Goal: Information Seeking & Learning: Learn about a topic

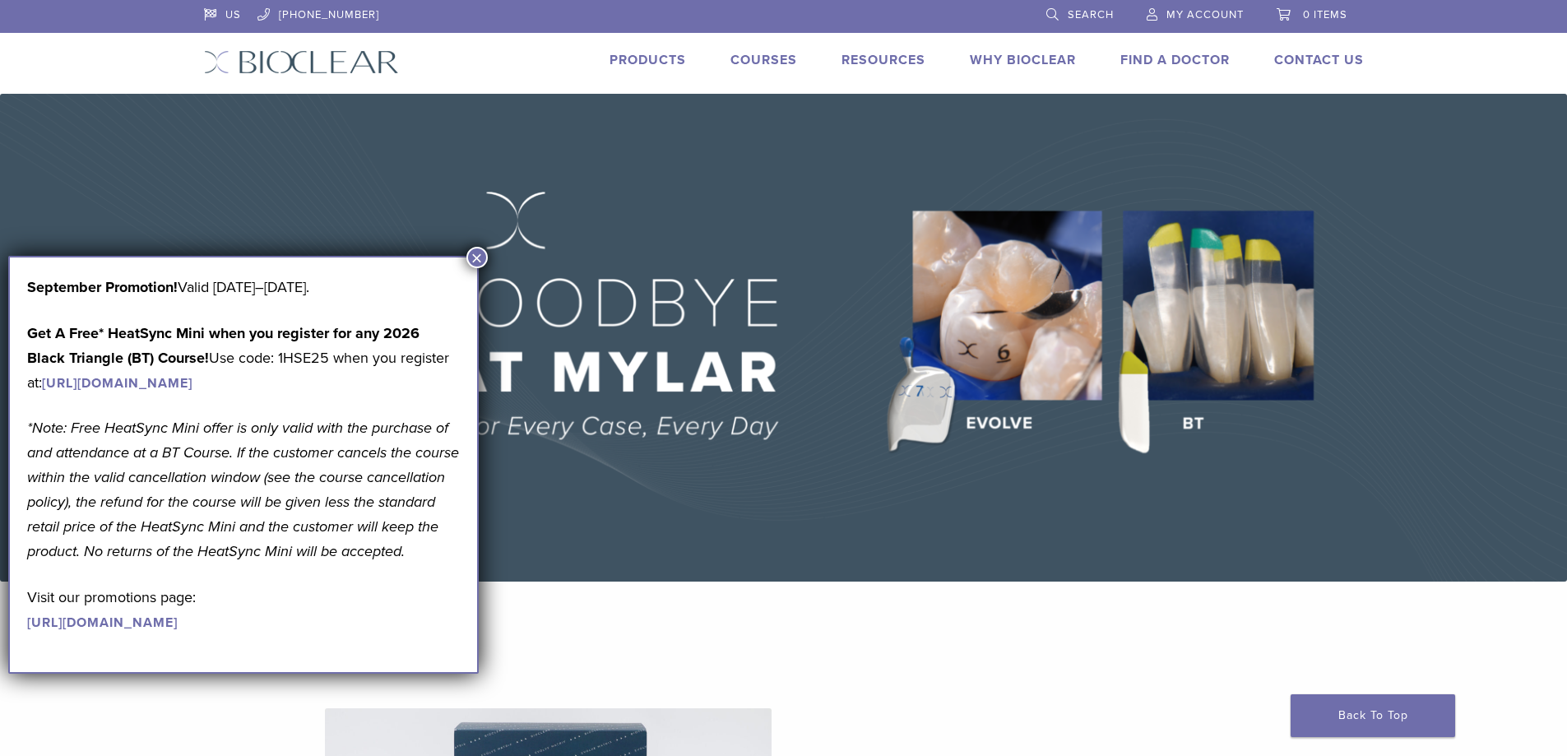
click at [481, 259] on button "×" at bounding box center [476, 257] width 21 height 21
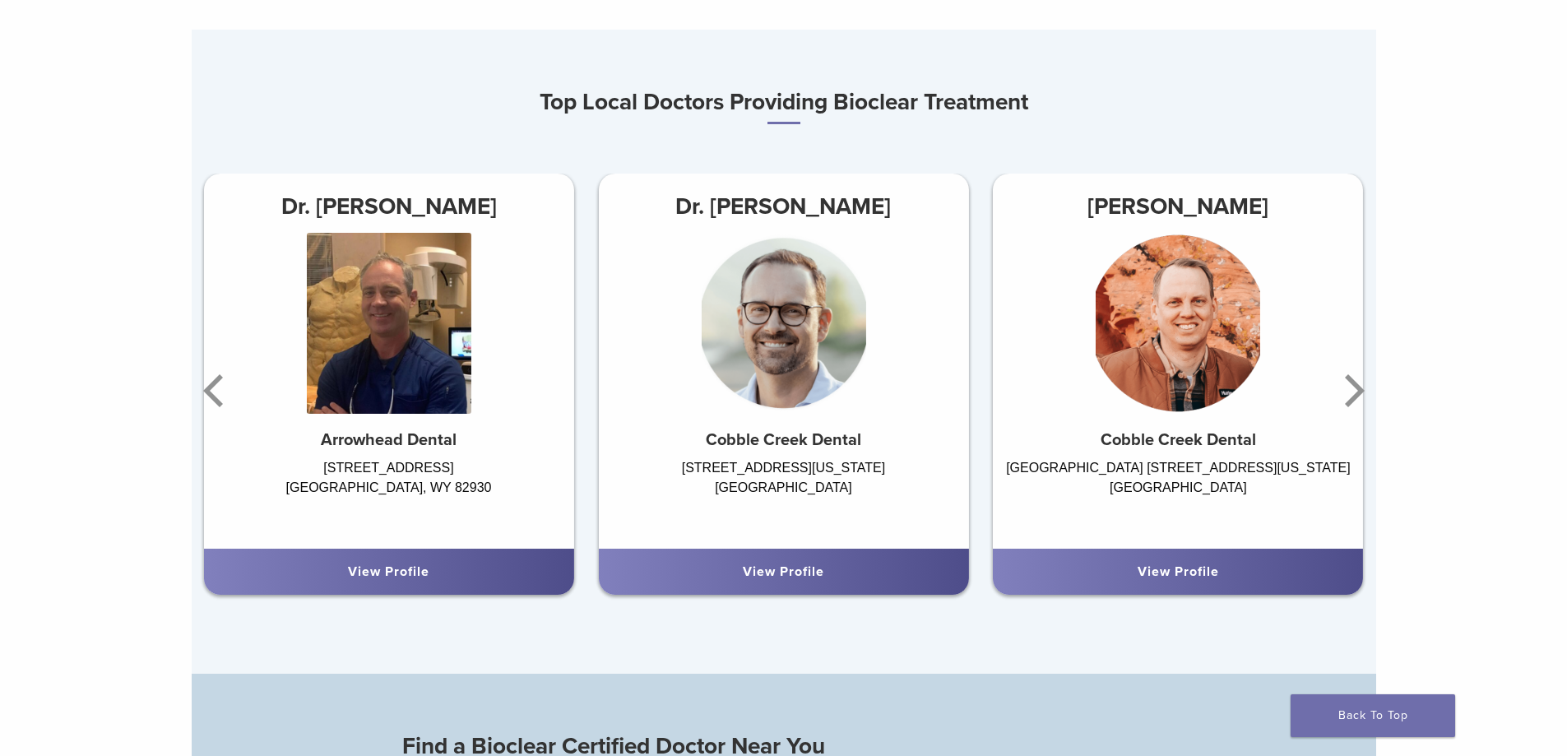
scroll to position [987, 0]
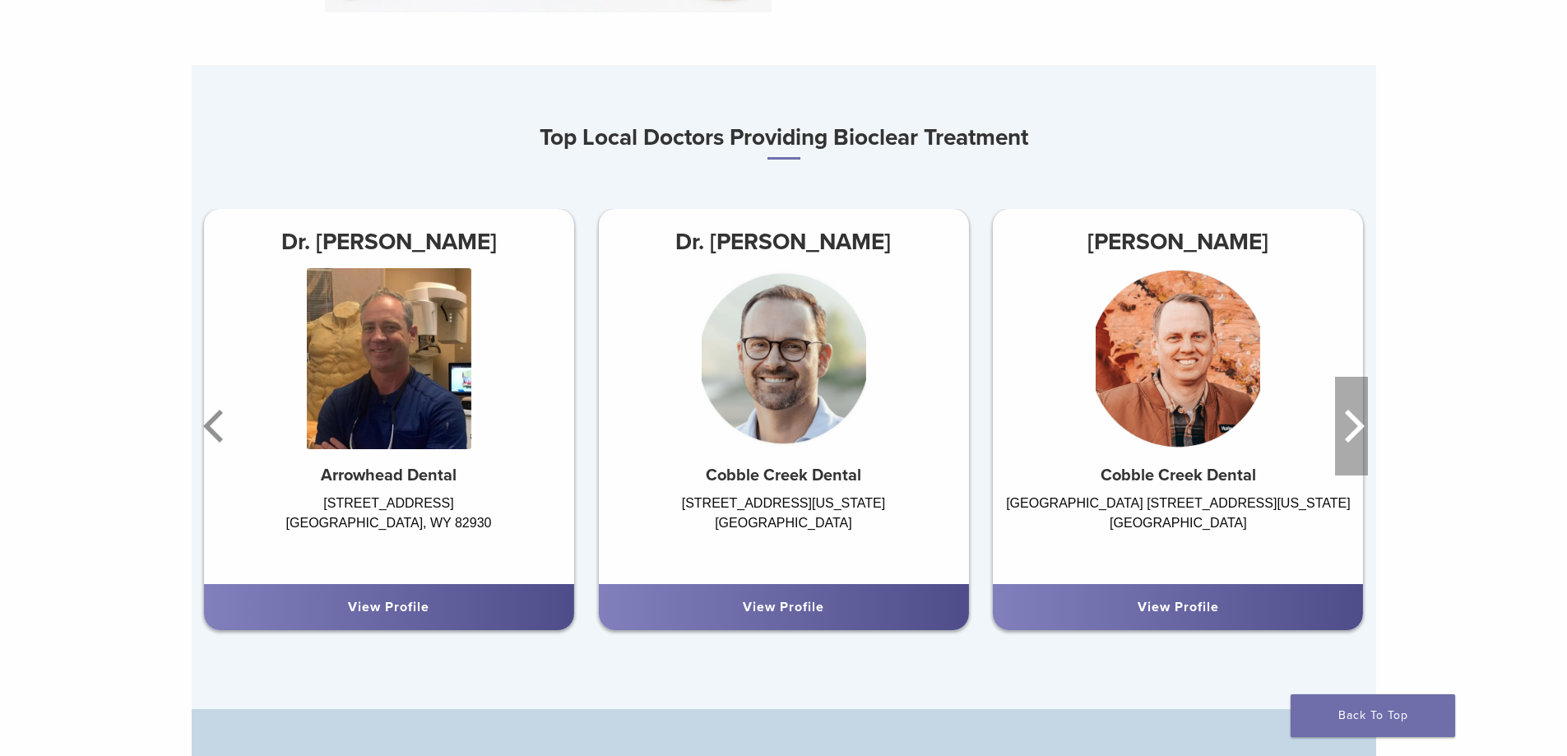
click at [1354, 435] on icon "Next" at bounding box center [1355, 426] width 20 height 33
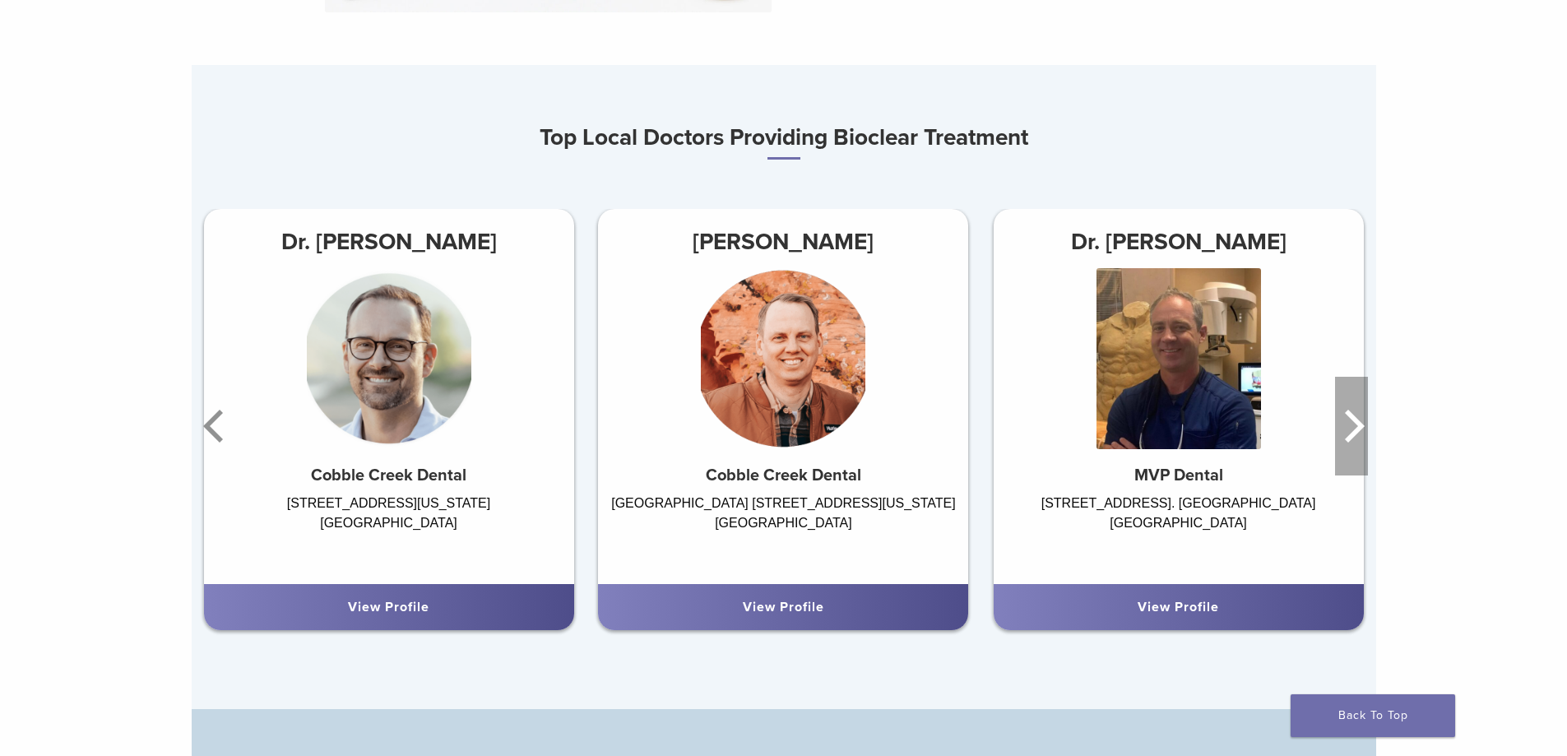
click at [1354, 435] on icon "Next" at bounding box center [1355, 426] width 20 height 33
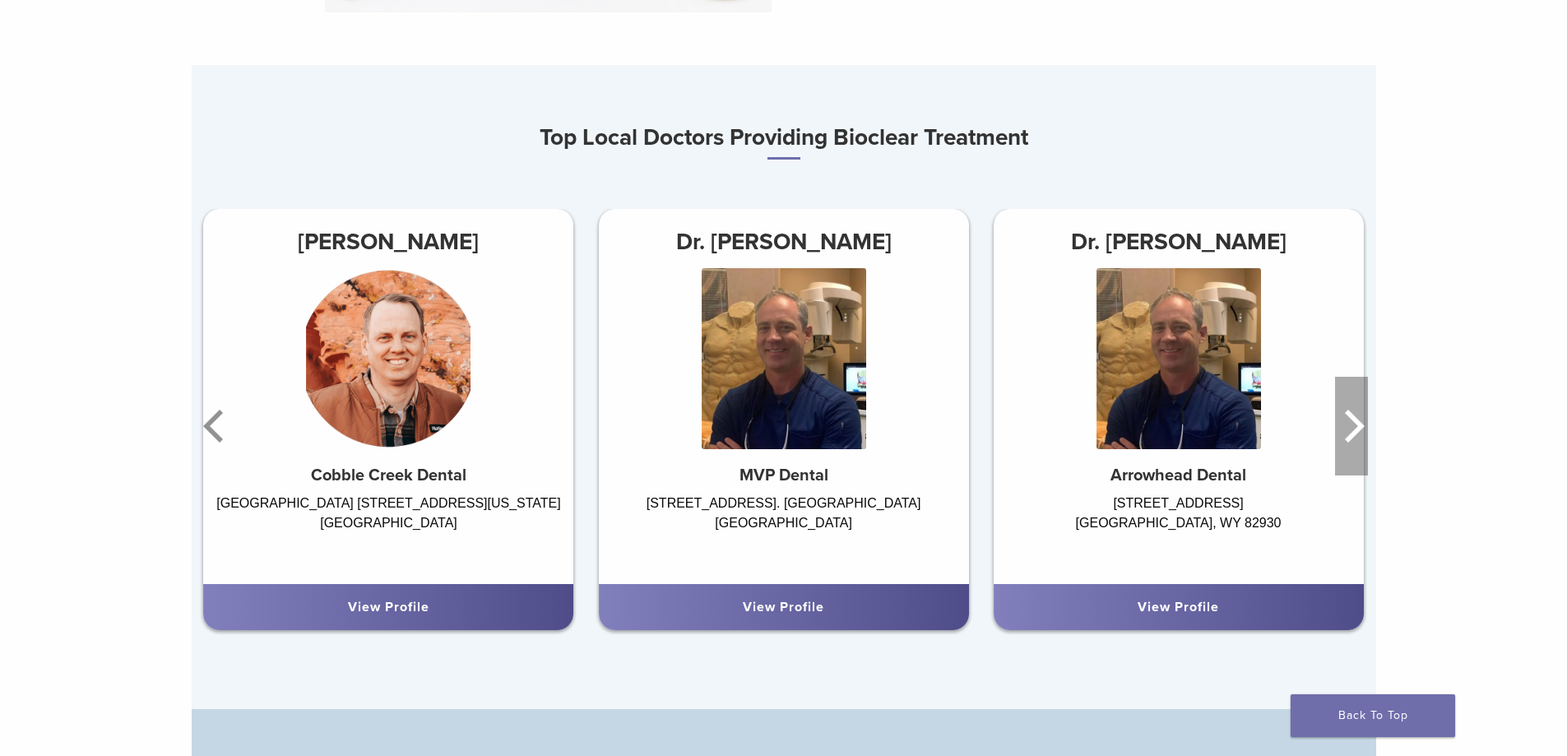
click at [1354, 435] on icon "Next" at bounding box center [1355, 426] width 20 height 33
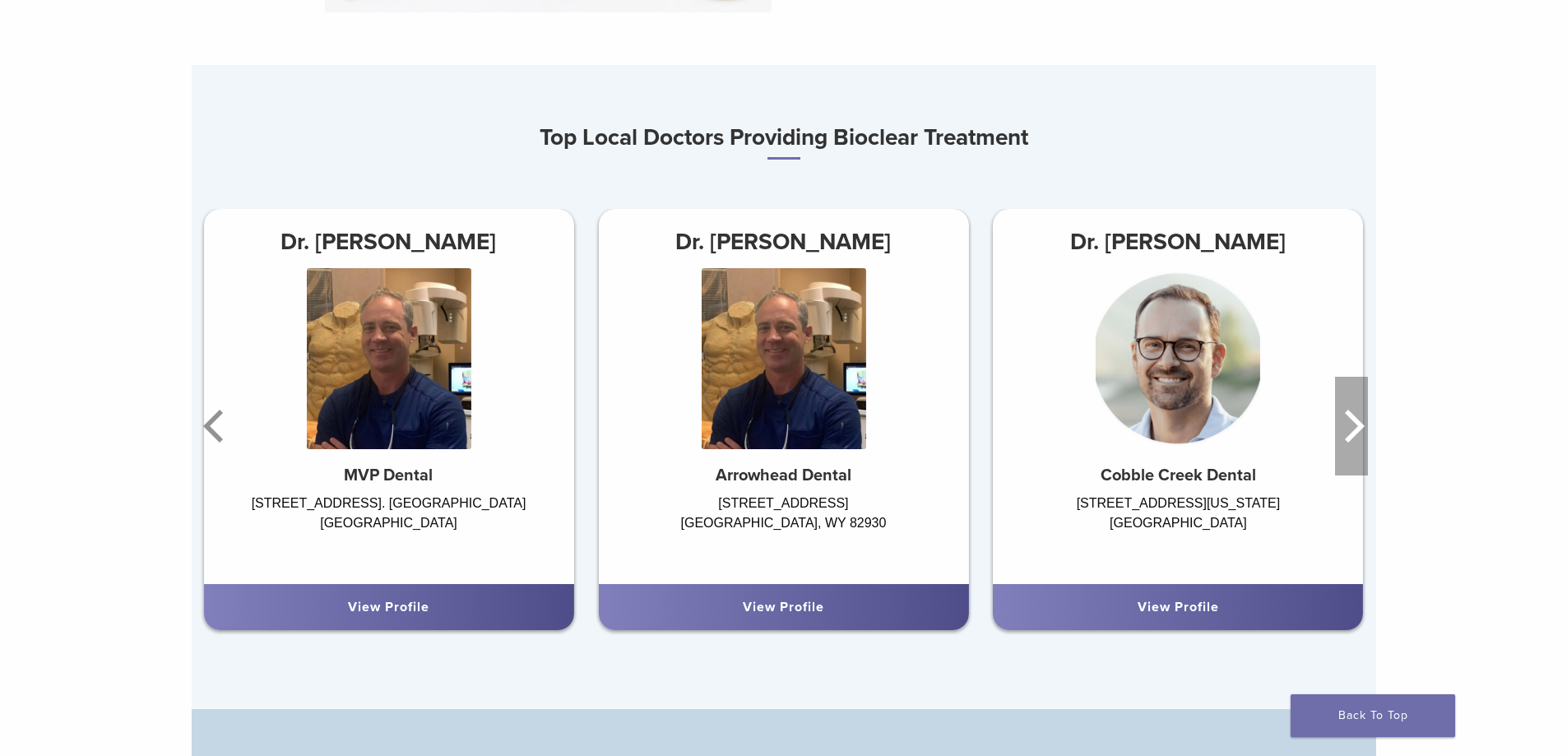
click at [1354, 435] on icon "Next" at bounding box center [1355, 426] width 20 height 33
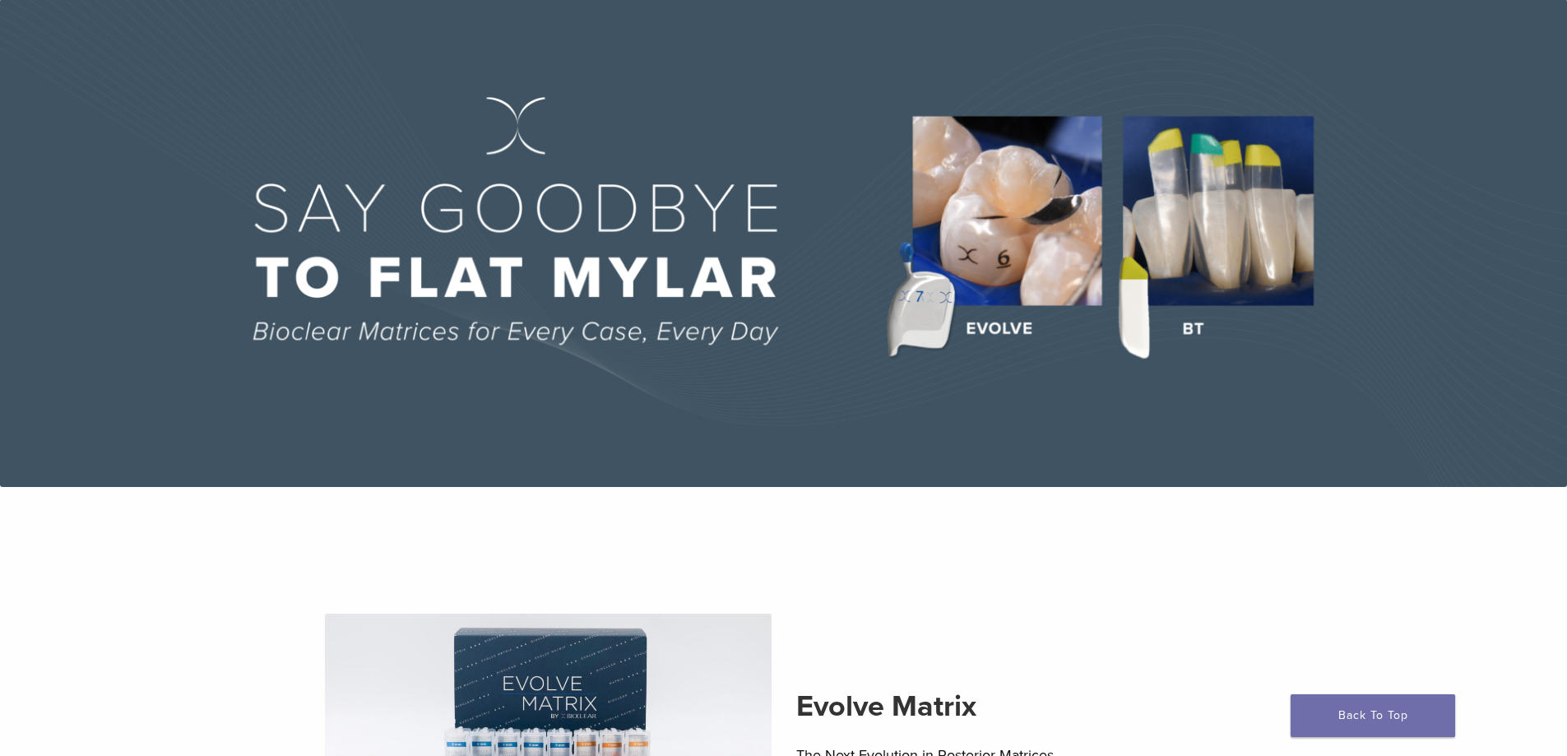
scroll to position [0, 0]
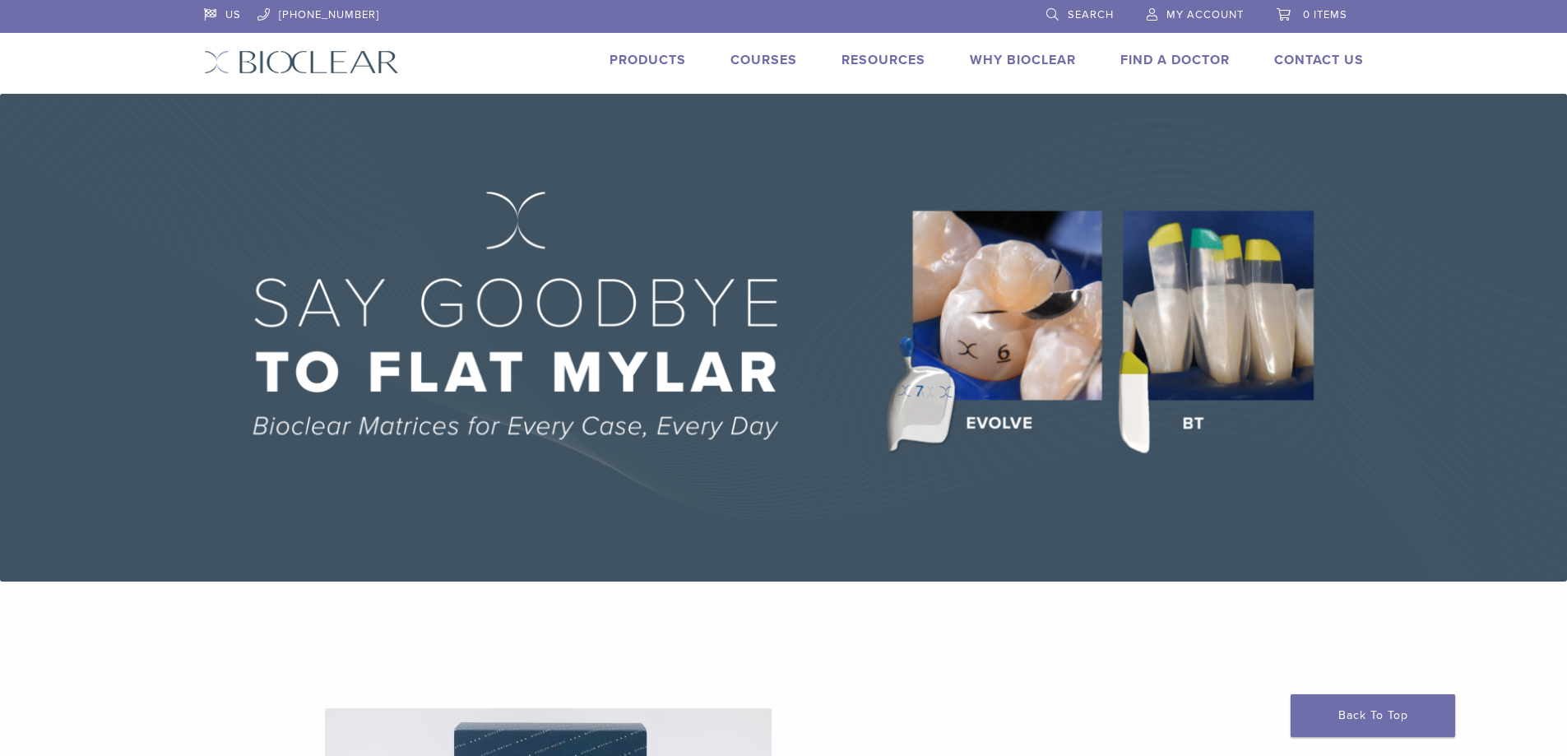
click at [1008, 55] on link "Why Bioclear" at bounding box center [1023, 60] width 106 height 16
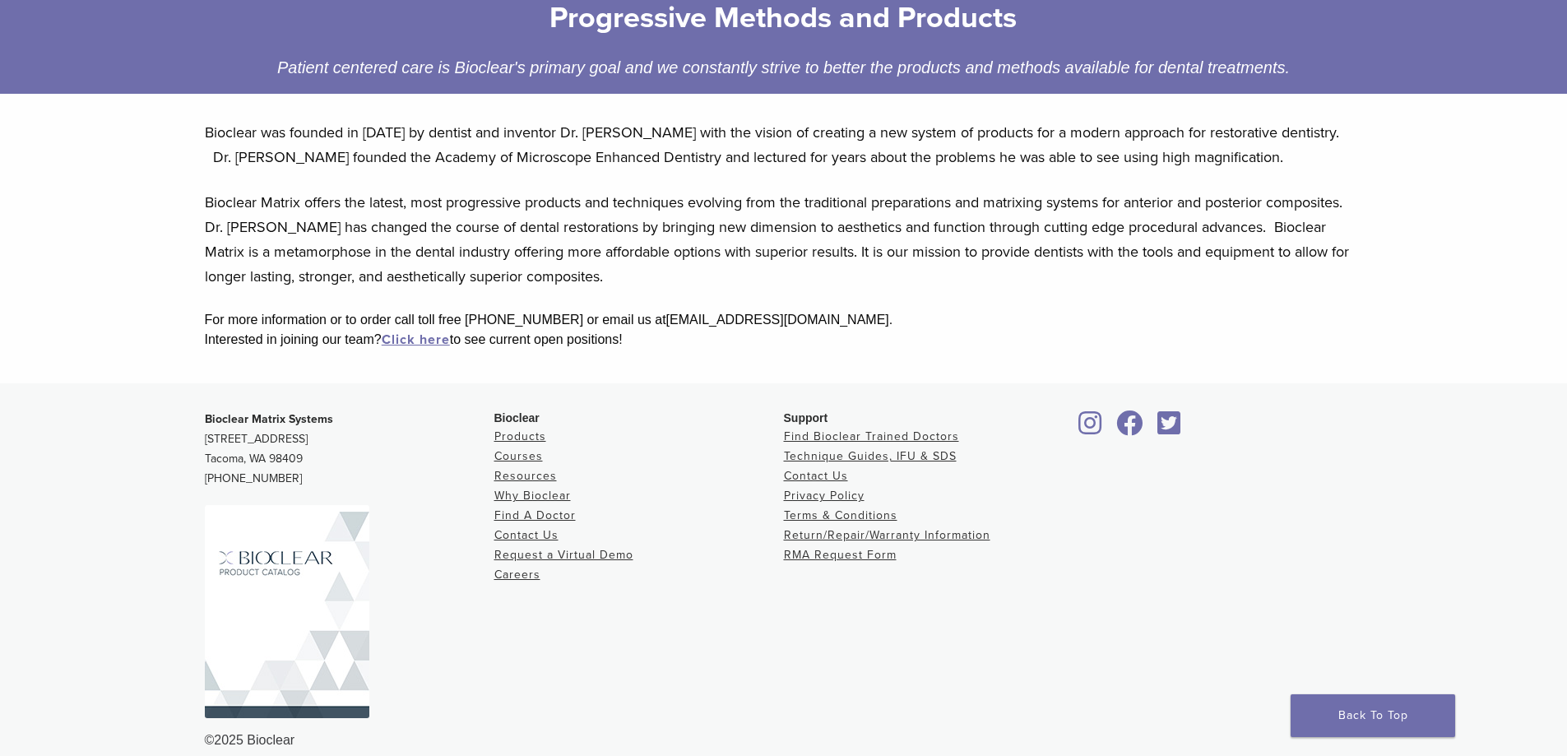
scroll to position [290, 0]
